Goal: Task Accomplishment & Management: Manage account settings

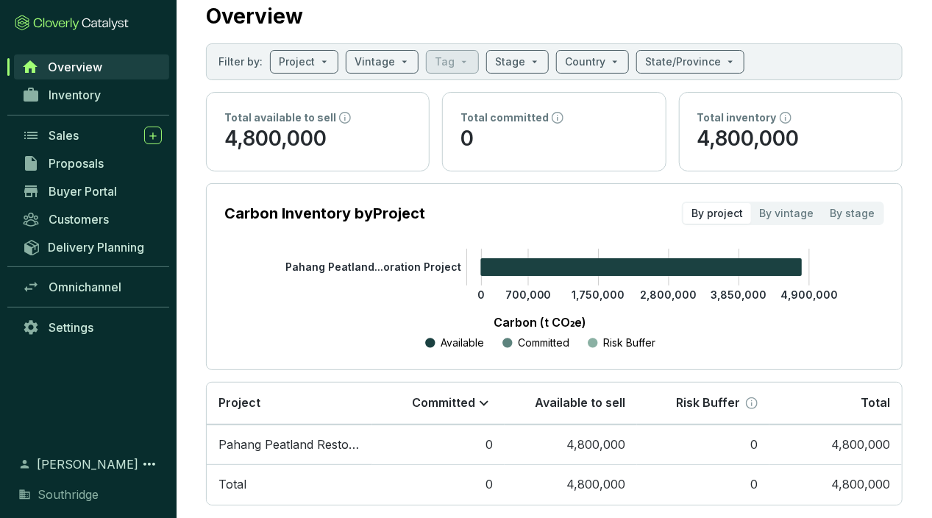
scroll to position [65, 0]
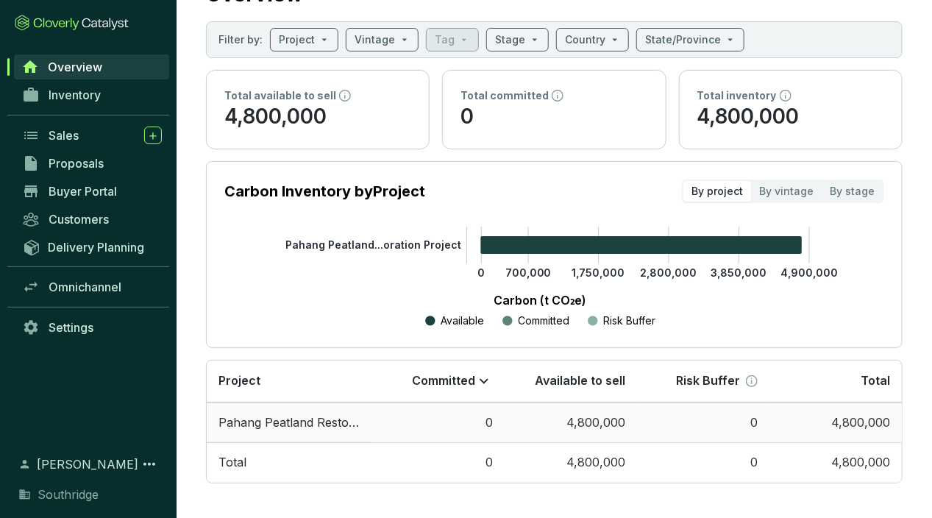
click at [360, 415] on td "Pahang Peatland Restoration Project" at bounding box center [289, 422] width 165 height 40
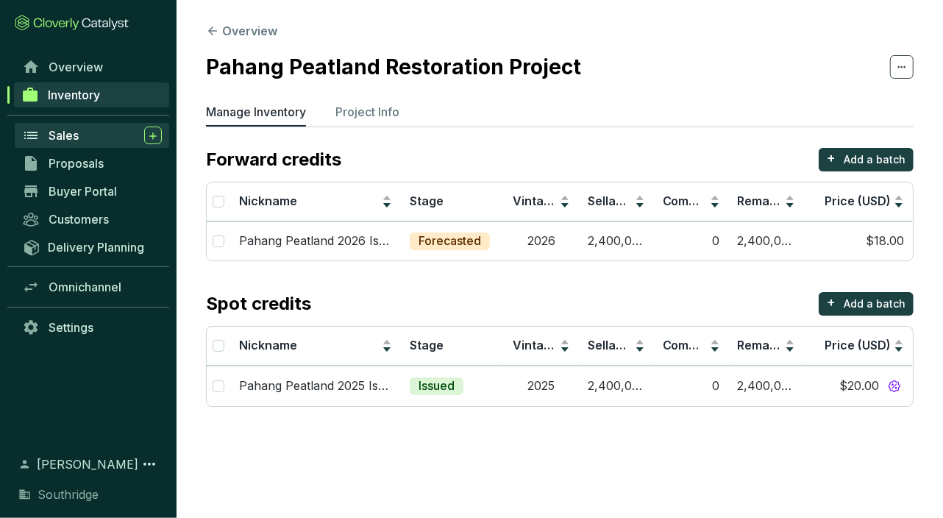
click at [83, 138] on div "Sales" at bounding box center [105, 135] width 113 height 18
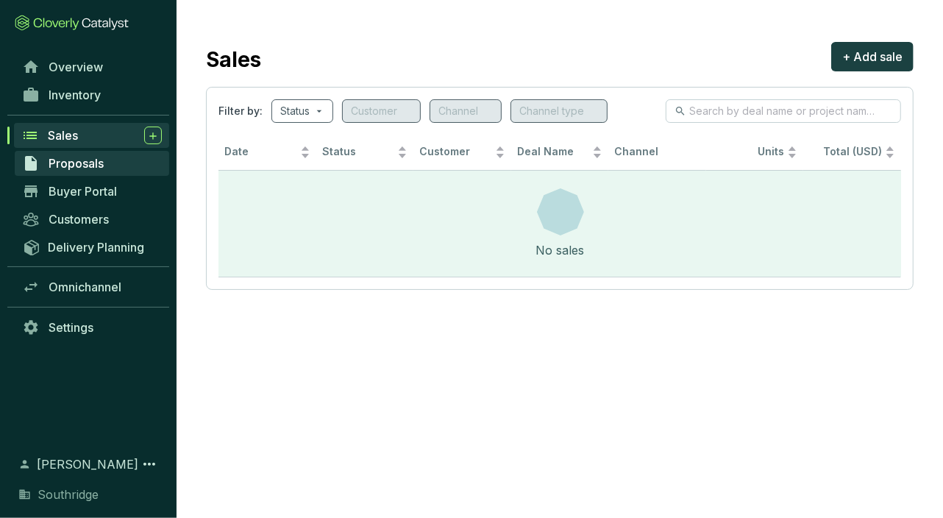
click at [87, 171] on link "Proposals" at bounding box center [92, 163] width 154 height 25
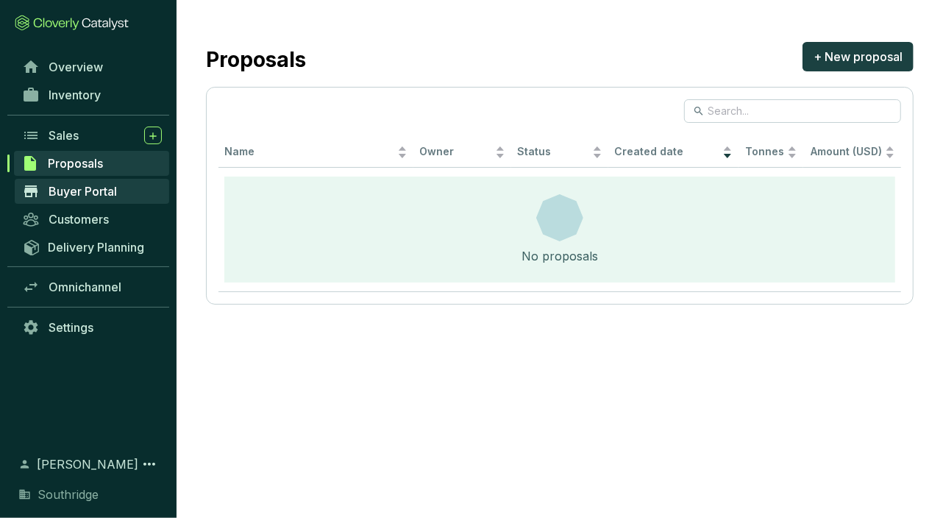
click at [99, 196] on span "Buyer Portal" at bounding box center [83, 191] width 68 height 15
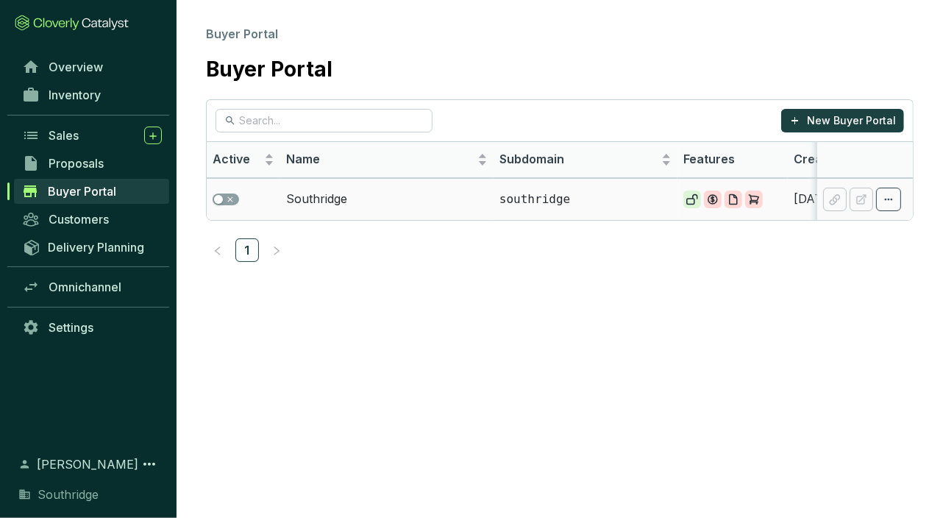
click at [337, 201] on td "Southridge" at bounding box center [386, 199] width 213 height 42
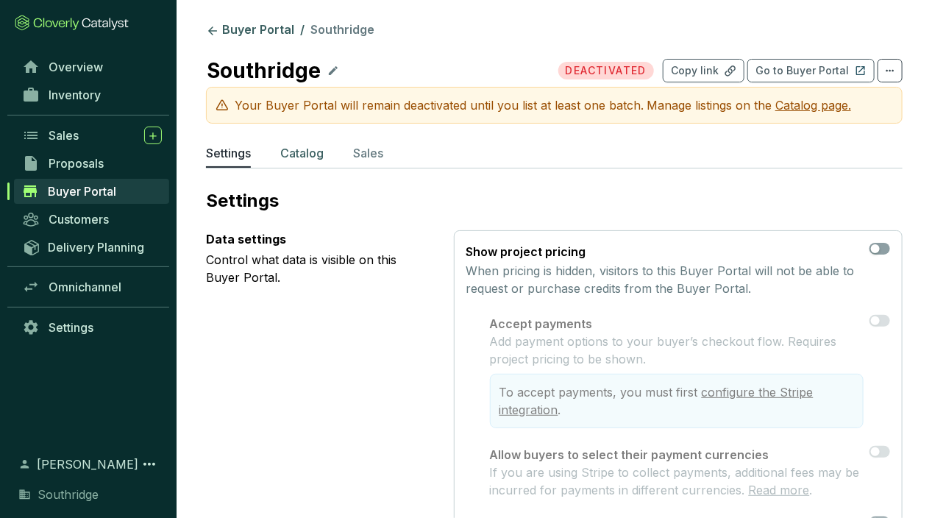
click at [300, 151] on p "Catalog" at bounding box center [301, 153] width 43 height 18
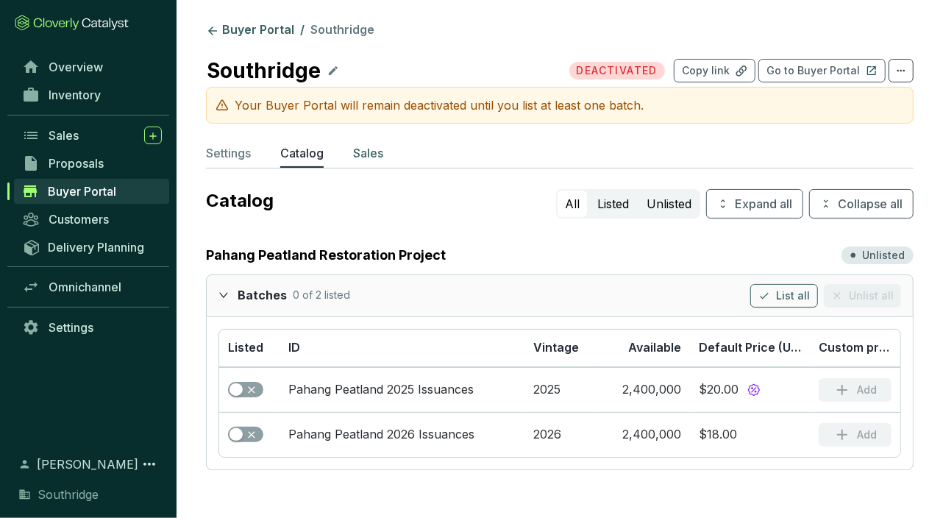
click at [369, 148] on p "Sales" at bounding box center [368, 153] width 30 height 18
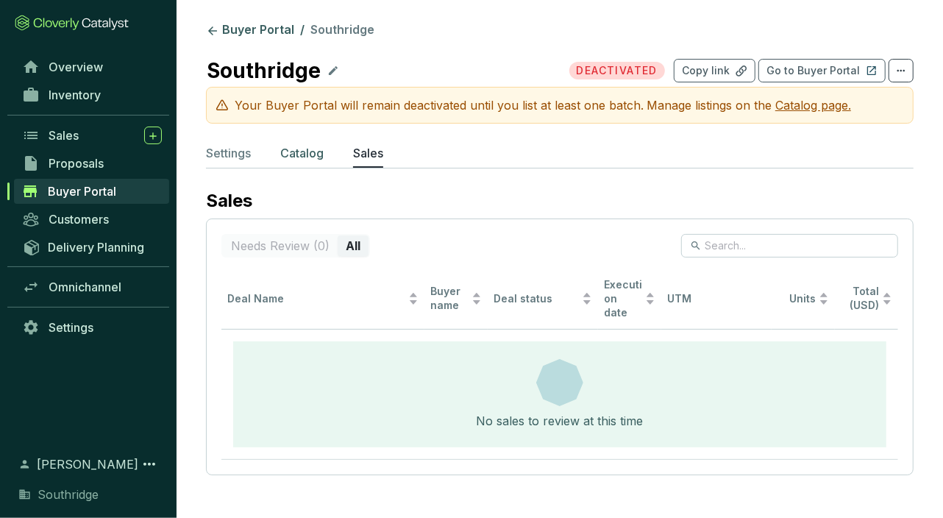
click at [318, 147] on p "Catalog" at bounding box center [301, 153] width 43 height 18
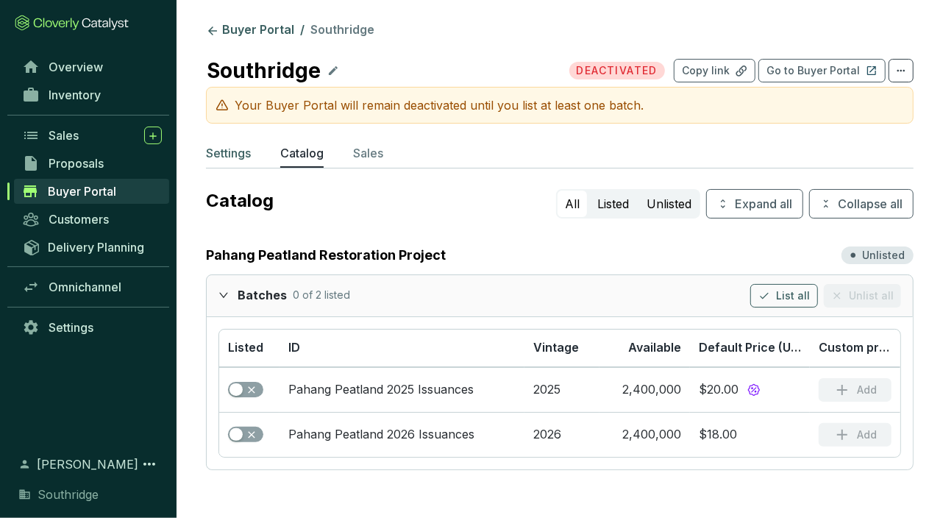
click at [243, 151] on p "Settings" at bounding box center [228, 153] width 45 height 18
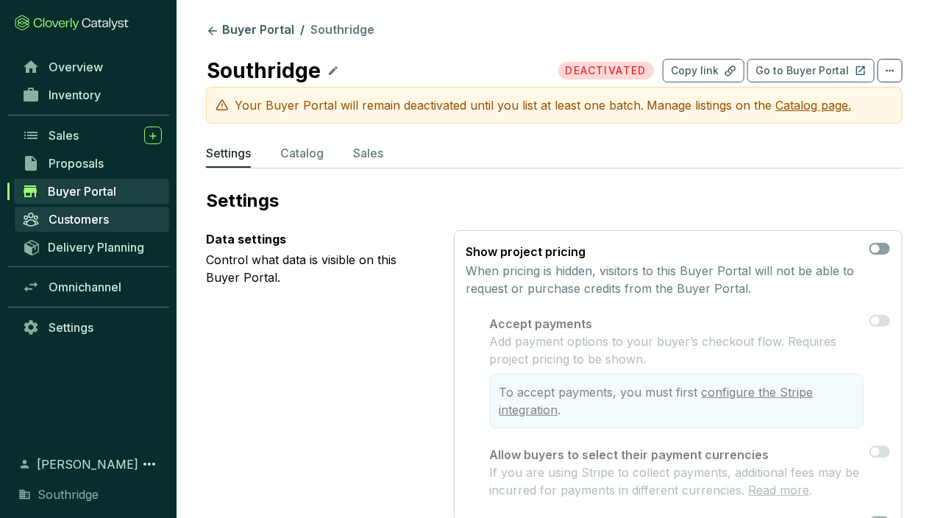
click at [92, 221] on span "Customers" at bounding box center [79, 219] width 60 height 15
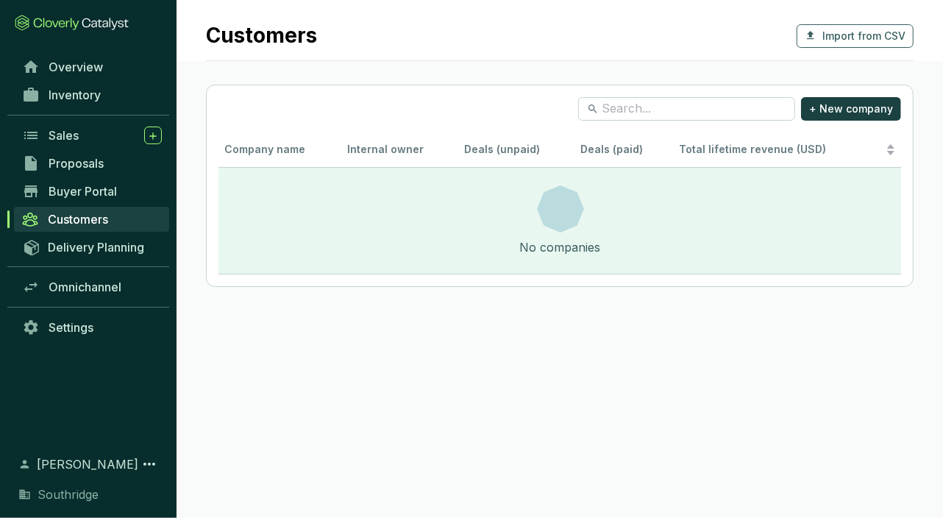
click at [104, 229] on link "Customers" at bounding box center [91, 219] width 155 height 25
click at [103, 236] on link "Delivery Planning" at bounding box center [92, 247] width 154 height 24
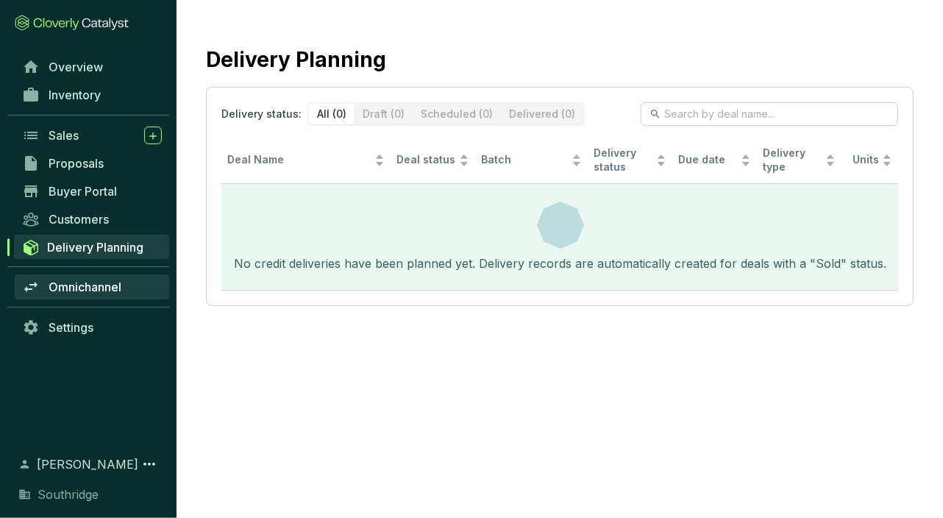
click at [94, 281] on span "Omnichannel" at bounding box center [85, 286] width 73 height 15
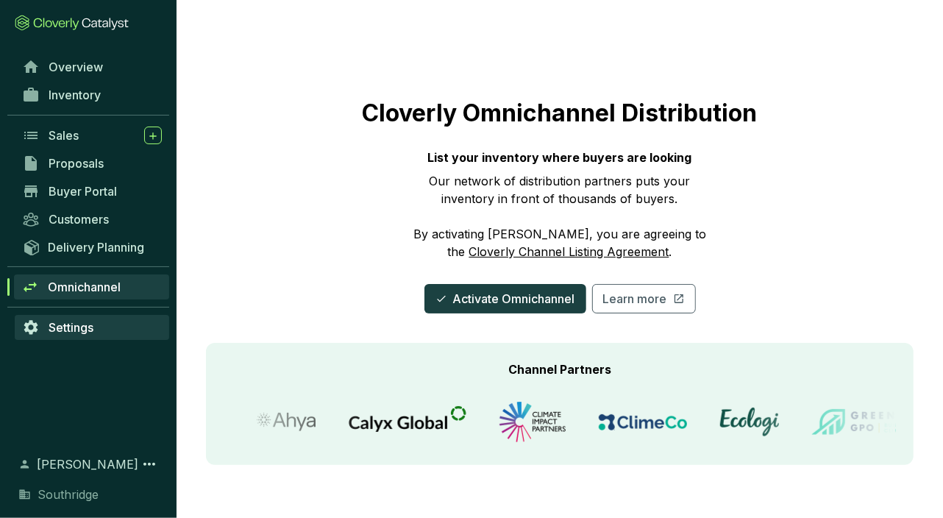
click at [83, 324] on span "Settings" at bounding box center [71, 327] width 45 height 15
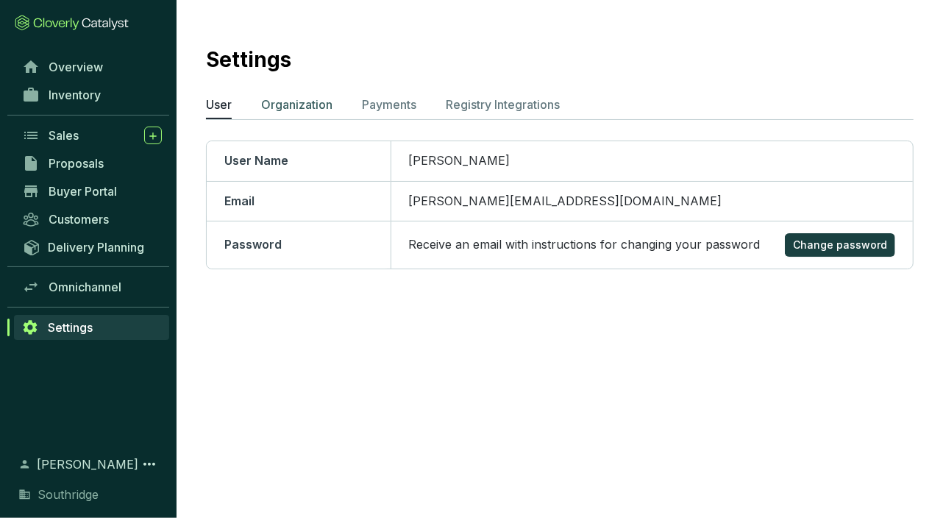
click at [324, 101] on p "Organization" at bounding box center [296, 105] width 71 height 18
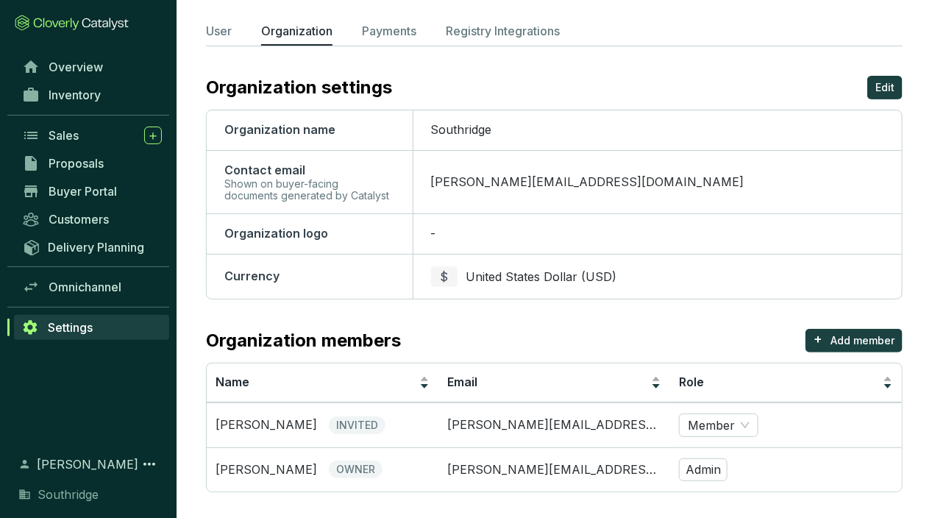
scroll to position [82, 0]
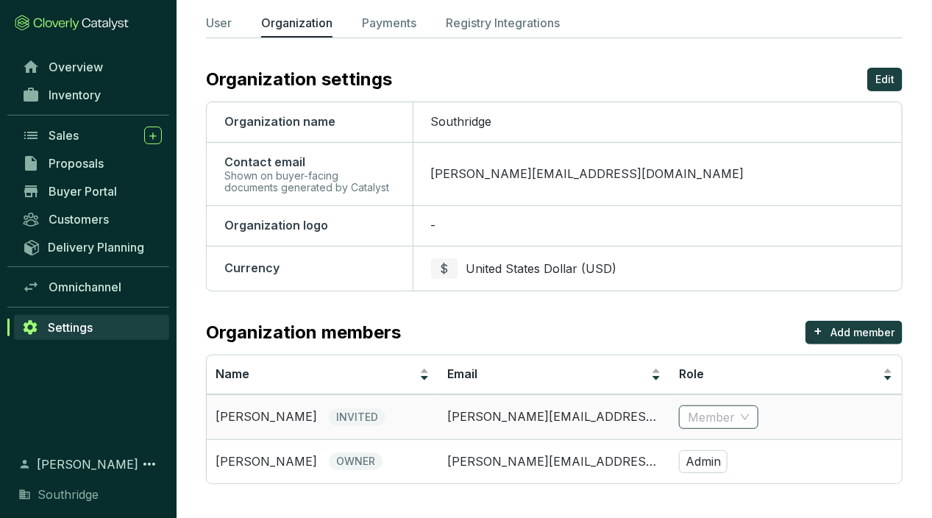
click at [743, 418] on span "Member" at bounding box center [719, 417] width 62 height 22
click at [716, 357] on div "Admin" at bounding box center [718, 365] width 54 height 16
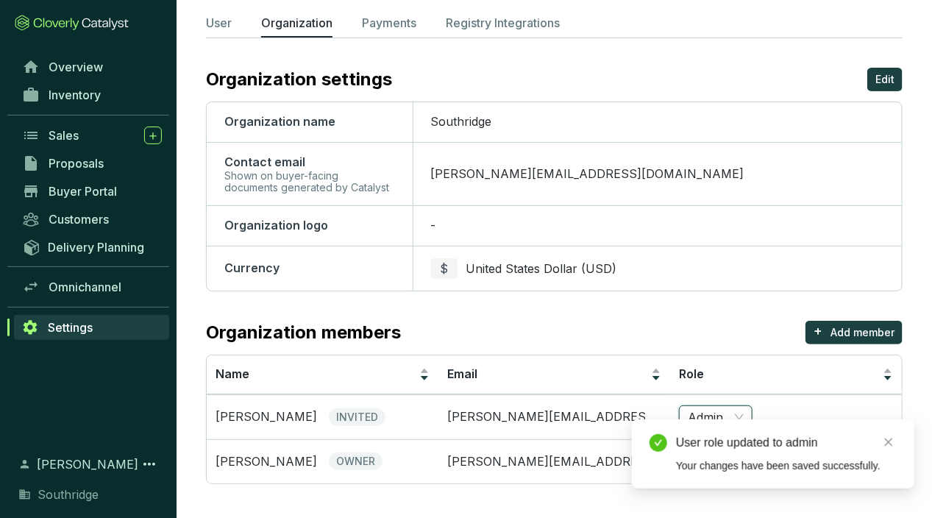
click at [690, 321] on div "Organization members + Add member" at bounding box center [554, 333] width 696 height 24
click at [885, 443] on icon "close" at bounding box center [888, 442] width 10 height 10
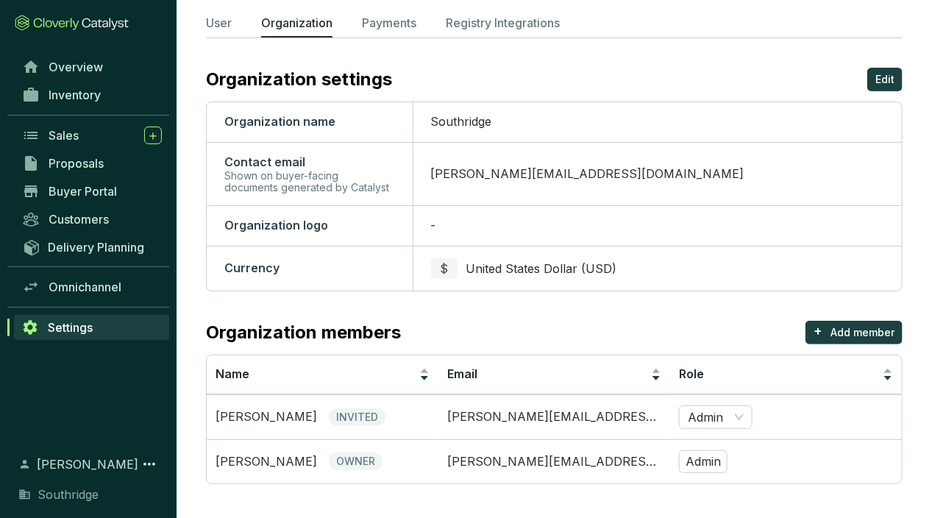
click at [620, 316] on section "Settings User Organization Payments Registry Integrations Organization settings…" at bounding box center [553, 220] width 755 height 604
click at [61, 60] on span "Overview" at bounding box center [76, 67] width 54 height 15
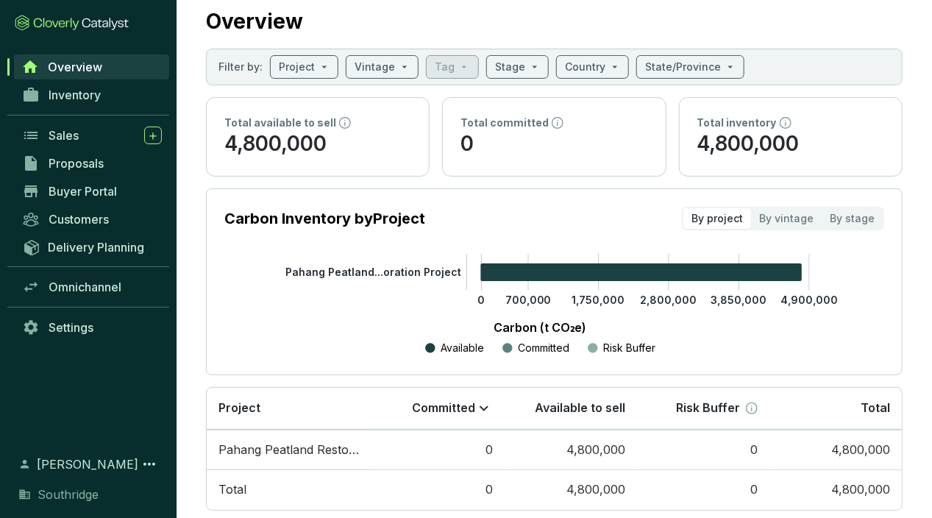
scroll to position [65, 0]
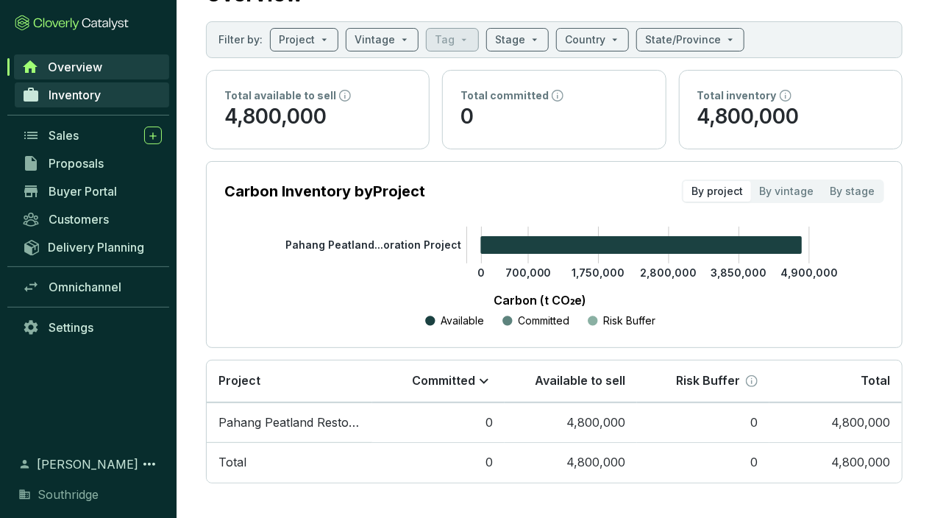
click at [78, 104] on link "Inventory" at bounding box center [92, 94] width 154 height 25
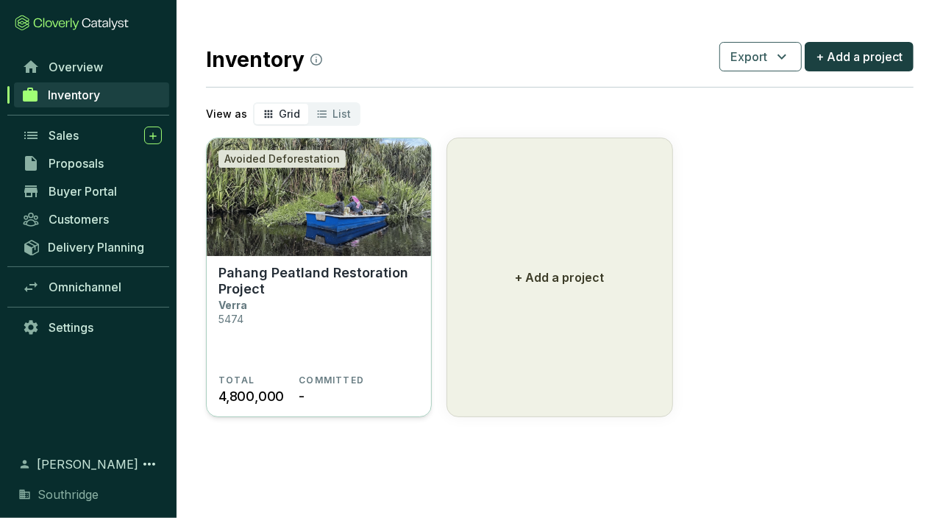
click at [256, 265] on p "Pahang Peatland Restoration Project" at bounding box center [318, 281] width 201 height 32
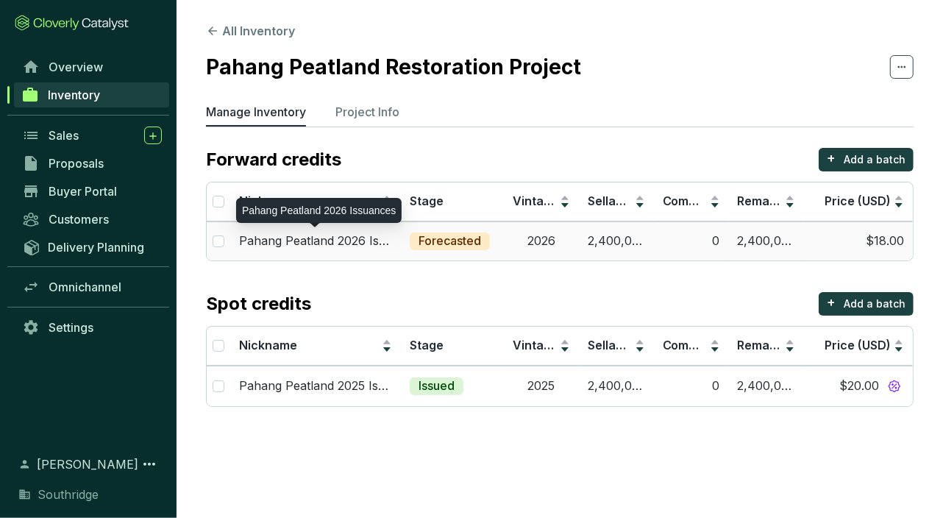
click at [285, 234] on p "Pahang Peatland 2026 Issuances" at bounding box center [315, 241] width 153 height 16
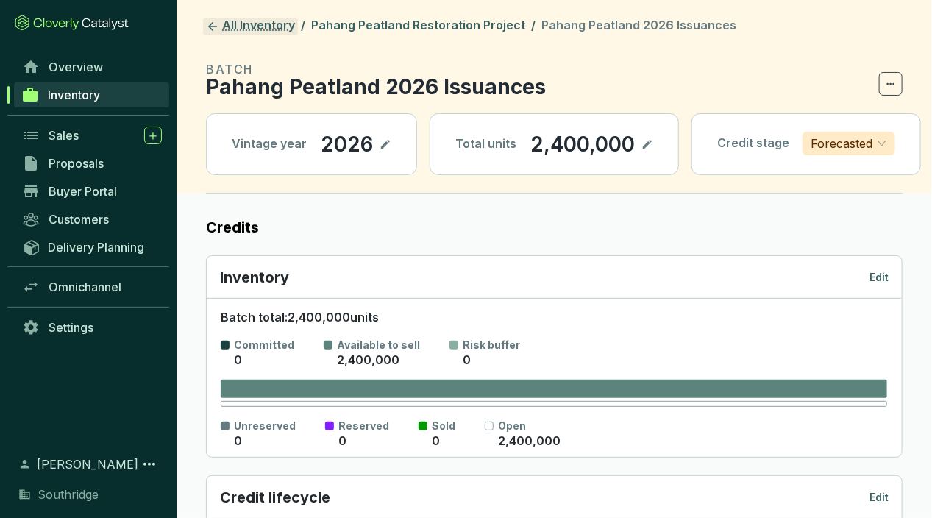
click at [225, 24] on link "All Inventory" at bounding box center [250, 27] width 95 height 18
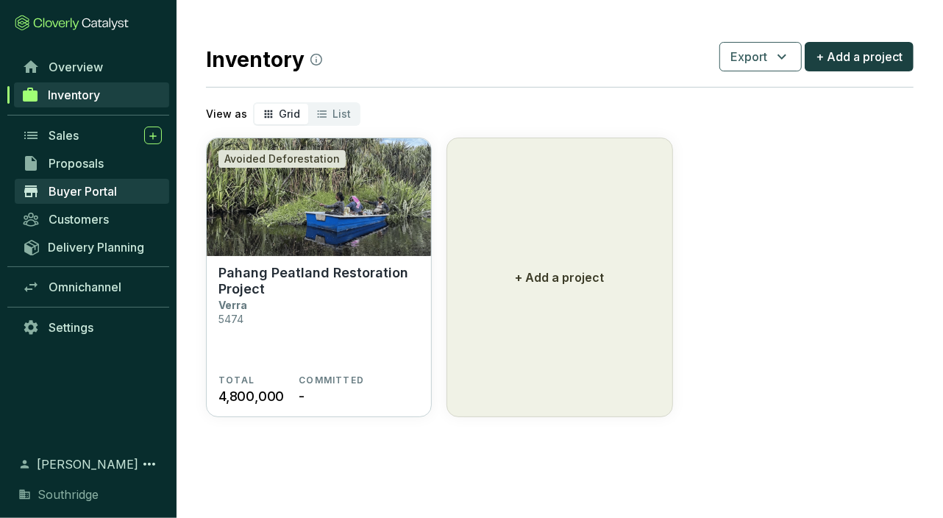
click at [76, 198] on link "Buyer Portal" at bounding box center [92, 191] width 154 height 25
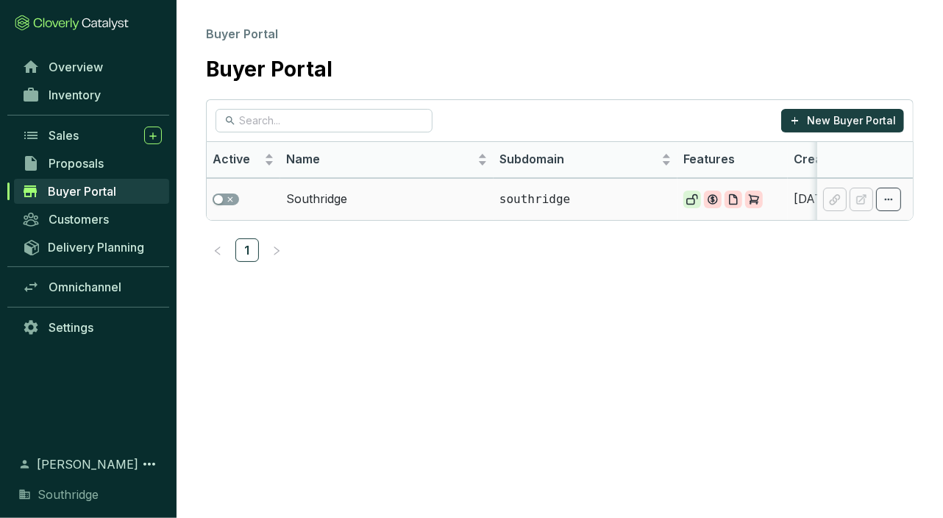
click at [343, 197] on td "Southridge" at bounding box center [386, 199] width 213 height 42
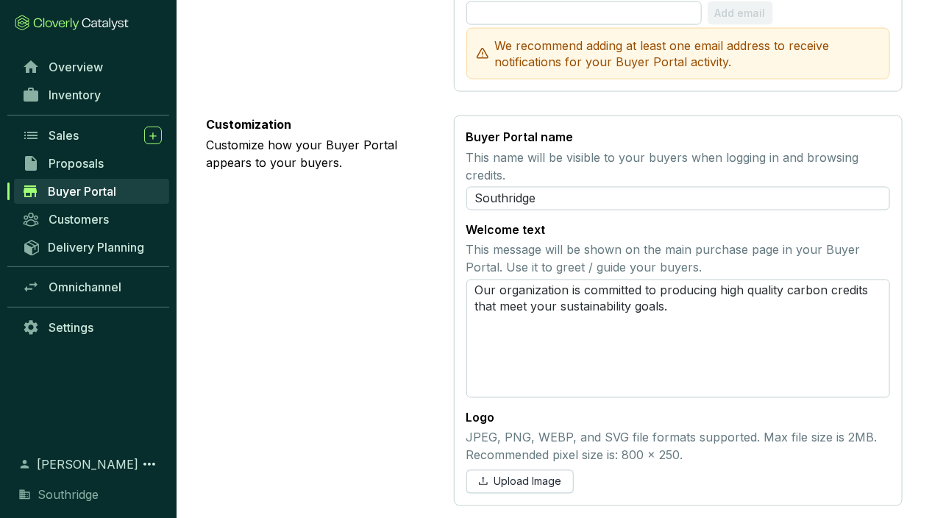
scroll to position [893, 0]
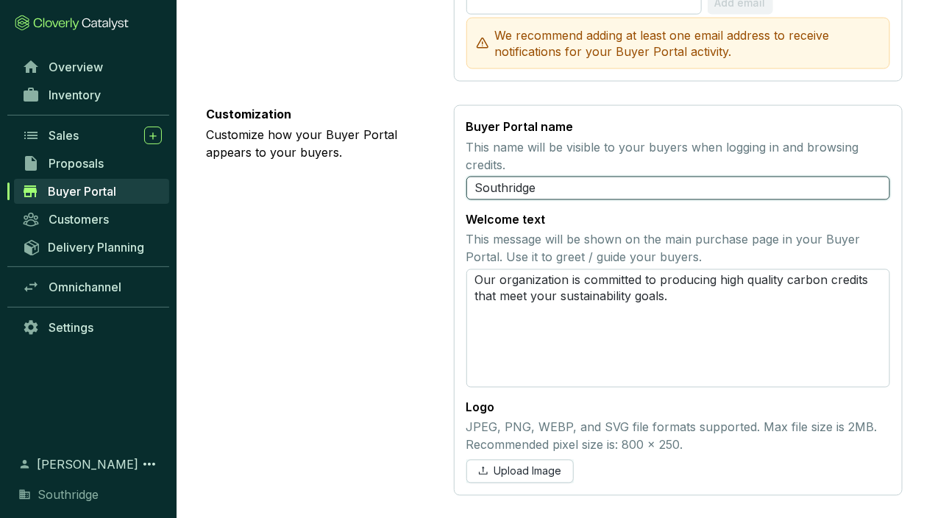
drag, startPoint x: 542, startPoint y: 185, endPoint x: 462, endPoint y: 185, distance: 80.2
click at [462, 185] on section "Buyer Portal name This name will be visible to your buyers when logging in and …" at bounding box center [678, 300] width 449 height 390
type input "Engga"
type input "Pahang Peatland Restoration Project"
click at [449, 237] on section "Customization Customize how your Buyer Portal appears to your buyers. Buyer Por…" at bounding box center [554, 300] width 696 height 390
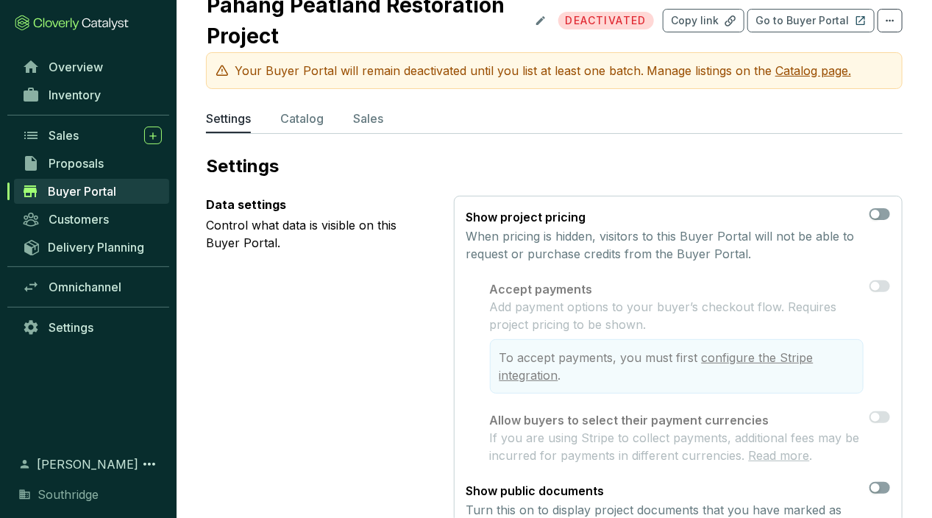
scroll to position [0, 0]
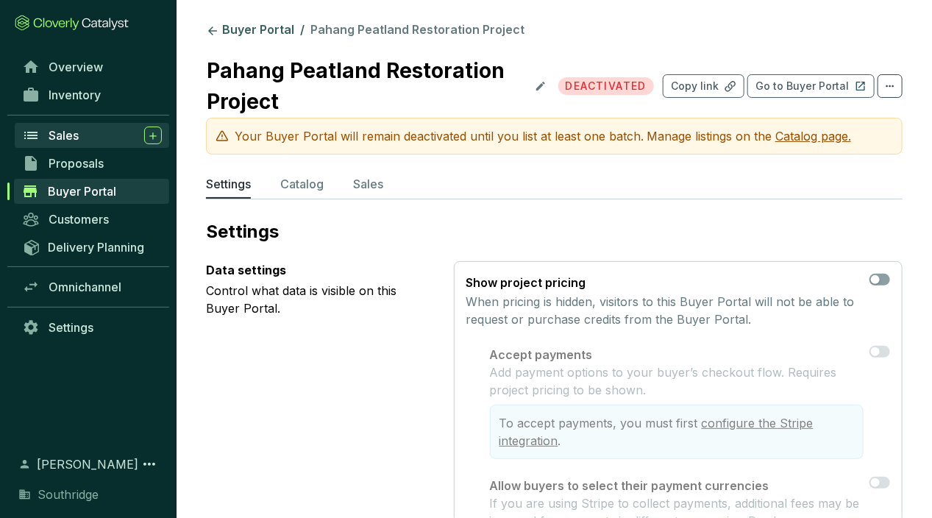
click at [82, 127] on div "Sales" at bounding box center [105, 135] width 113 height 18
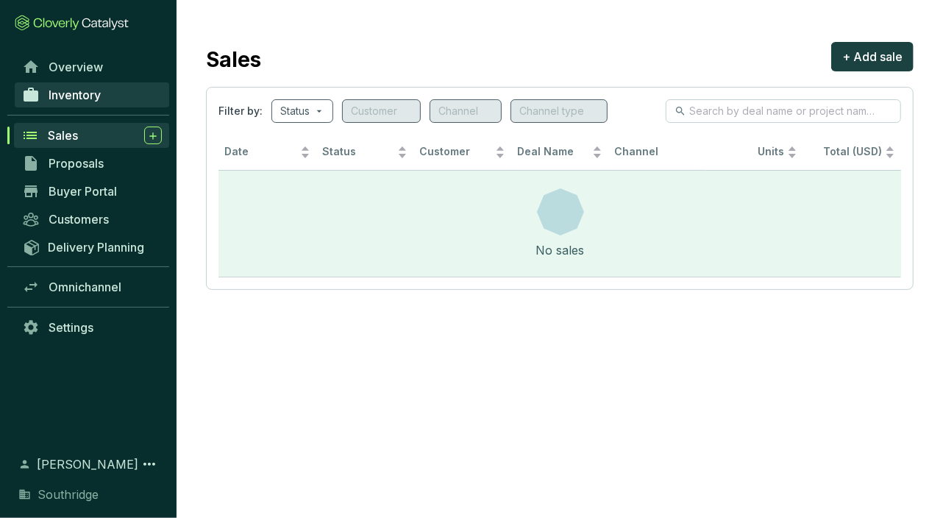
click at [80, 98] on span "Inventory" at bounding box center [75, 95] width 52 height 15
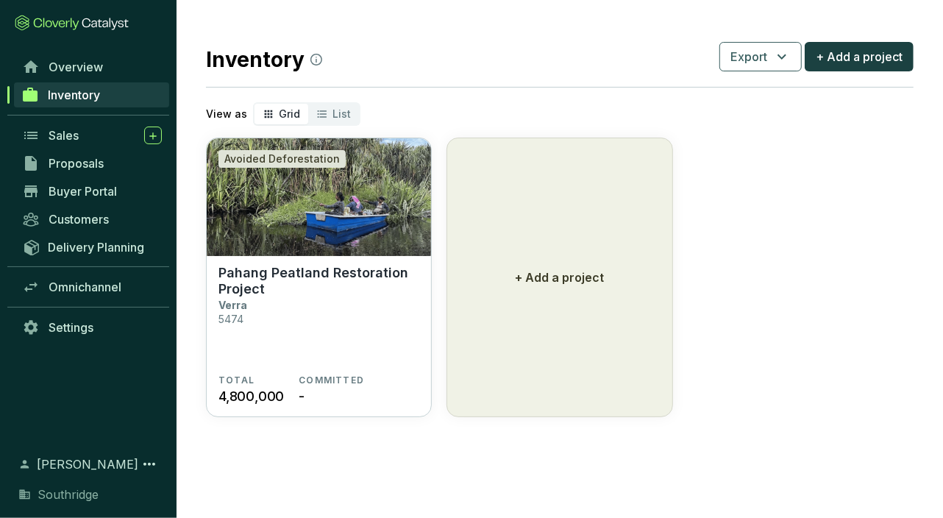
click at [475, 85] on section "Inventory Export + Add a project View as Grid List Avoided Deforestation [GEOGR…" at bounding box center [559, 227] width 766 height 455
click at [65, 74] on span "Overview" at bounding box center [76, 67] width 54 height 15
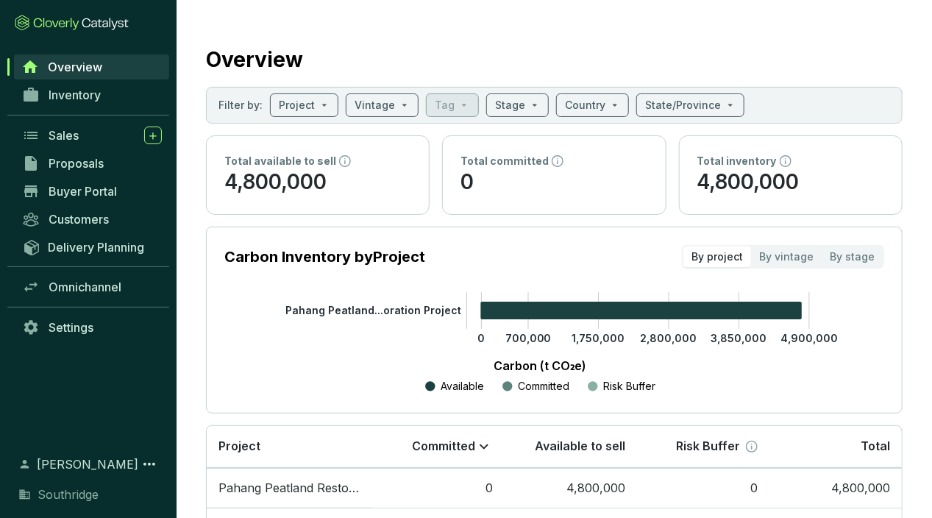
scroll to position [65, 0]
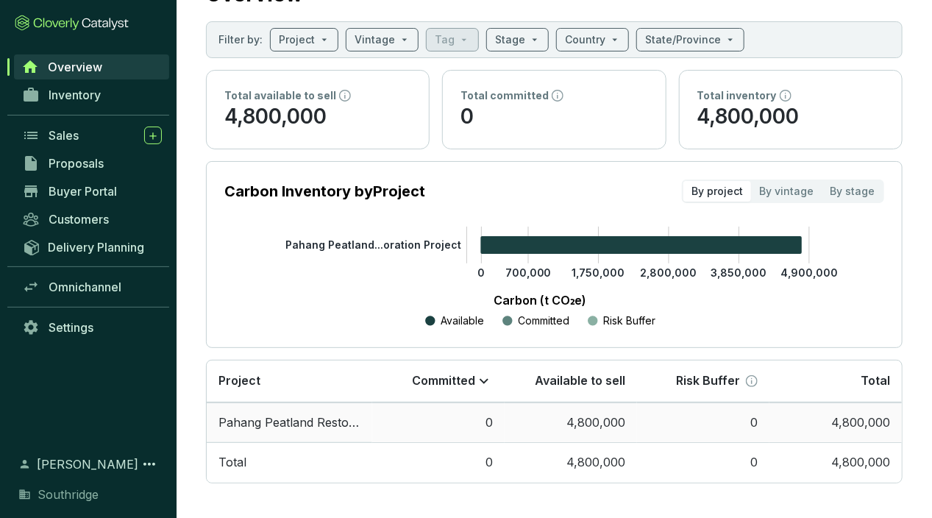
click at [350, 419] on td "Pahang Peatland Restoration Project" at bounding box center [289, 422] width 165 height 40
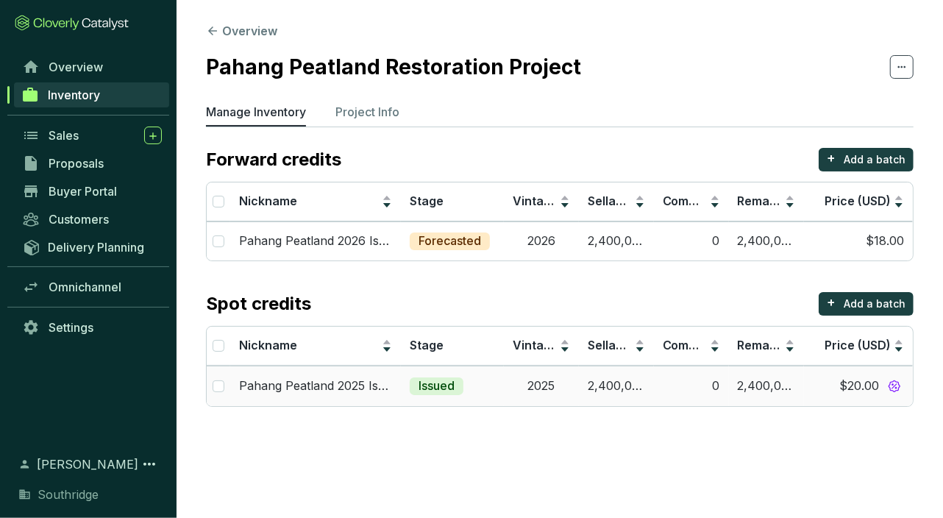
click at [310, 386] on p "Pahang Peatland 2025 Issuances" at bounding box center [315, 386] width 153 height 16
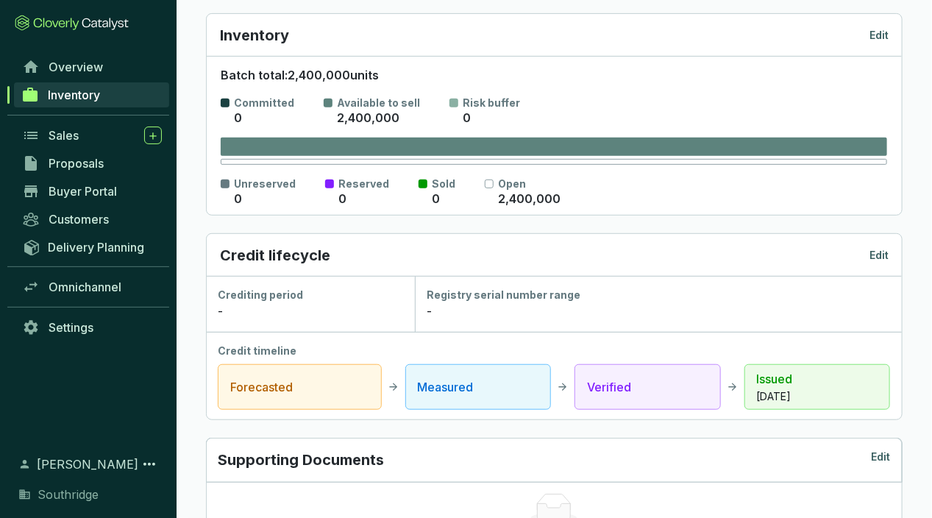
scroll to position [215, 0]
